Goal: Task Accomplishment & Management: Manage account settings

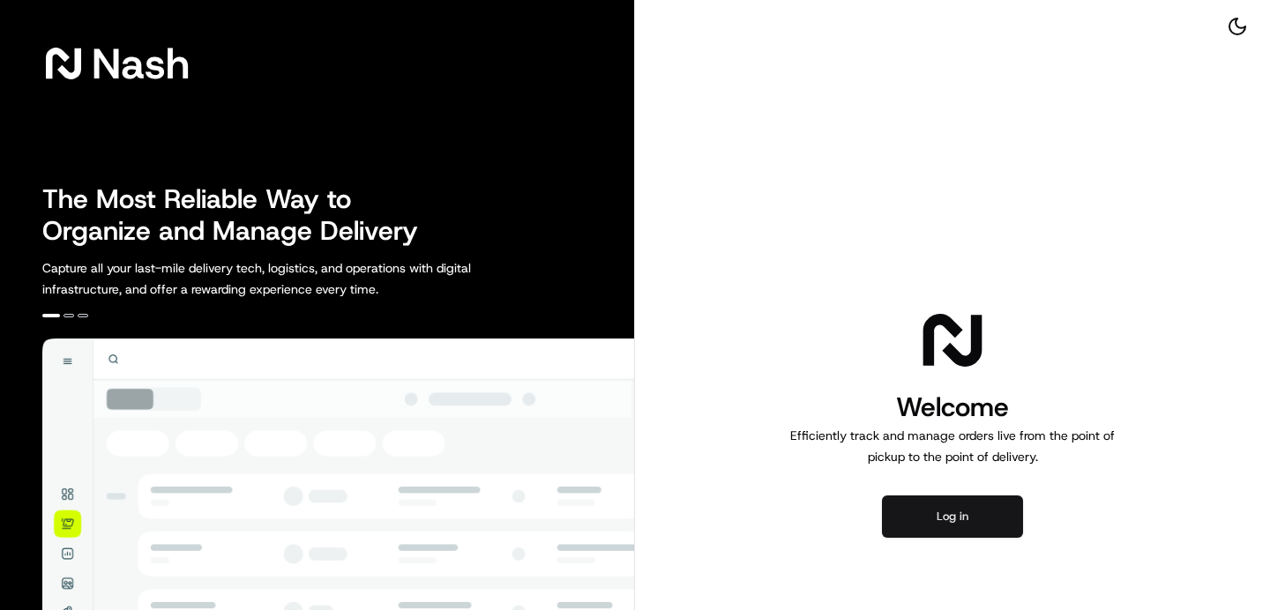
click at [969, 511] on button "Log in" at bounding box center [952, 517] width 141 height 42
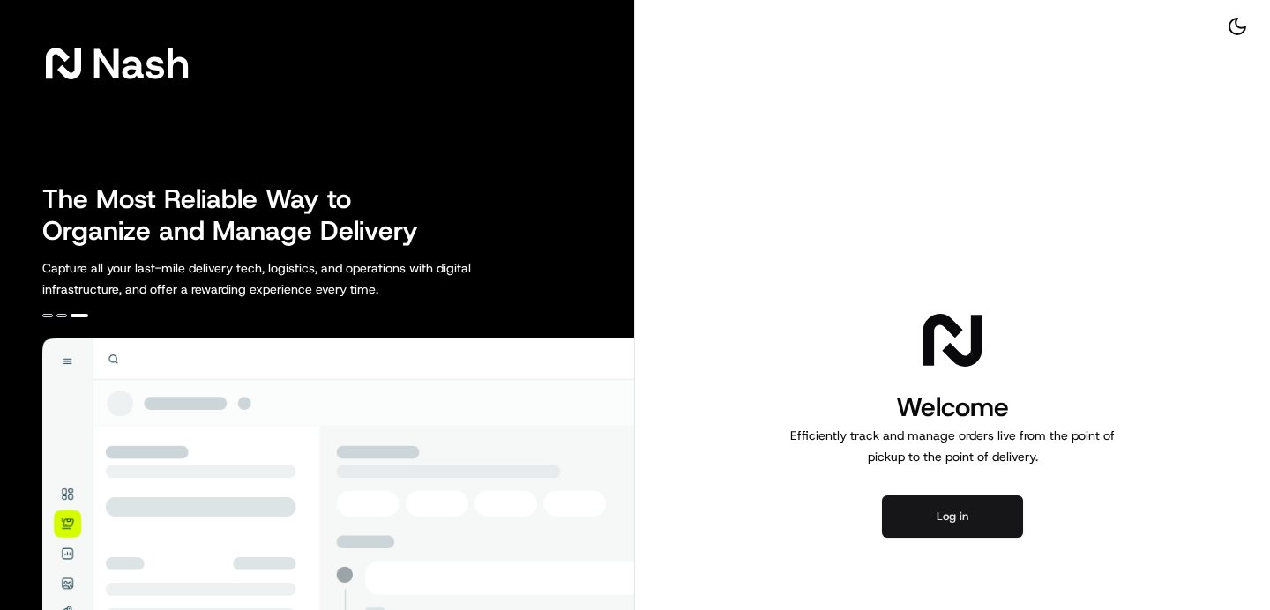
click at [971, 516] on button "Log in" at bounding box center [952, 517] width 141 height 42
